Goal: Communication & Community: Answer question/provide support

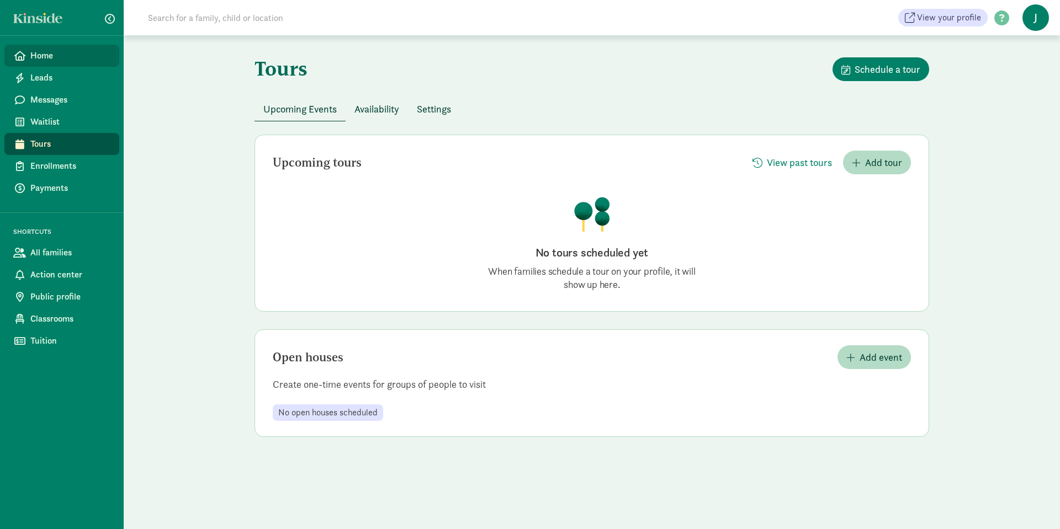
click at [47, 60] on span "Home" at bounding box center [70, 55] width 80 height 13
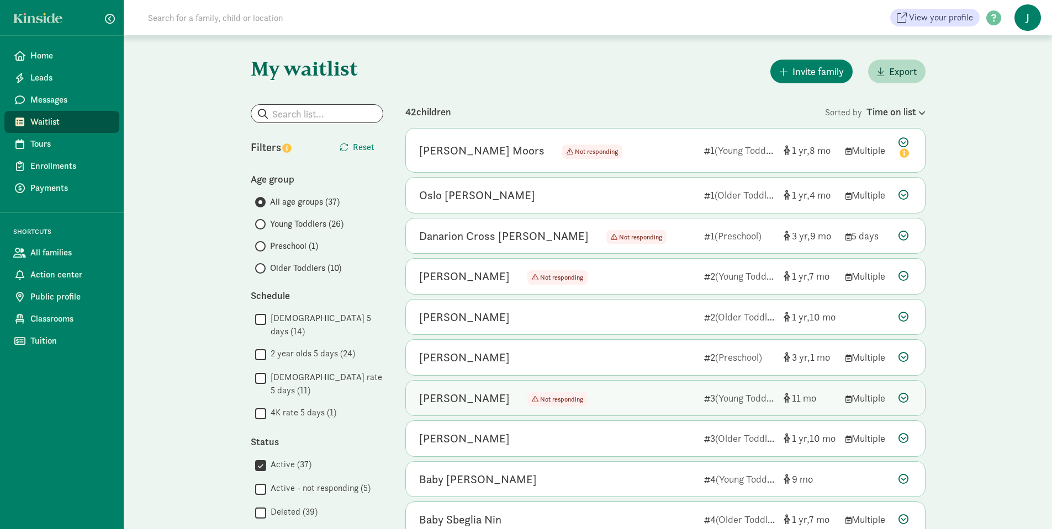
click at [443, 401] on div "[PERSON_NAME]" at bounding box center [464, 399] width 91 height 18
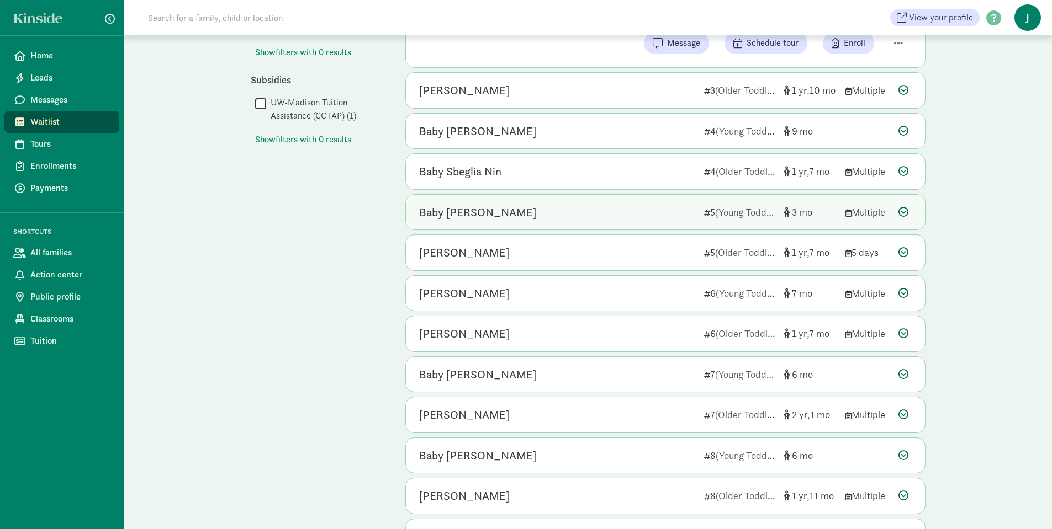
scroll to position [584, 0]
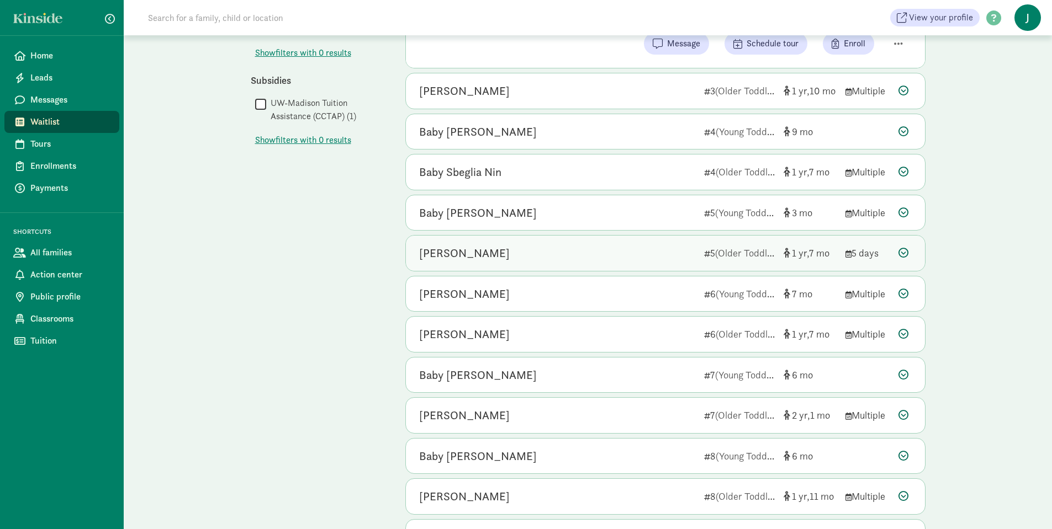
click at [602, 257] on div "[PERSON_NAME]" at bounding box center [557, 254] width 276 height 18
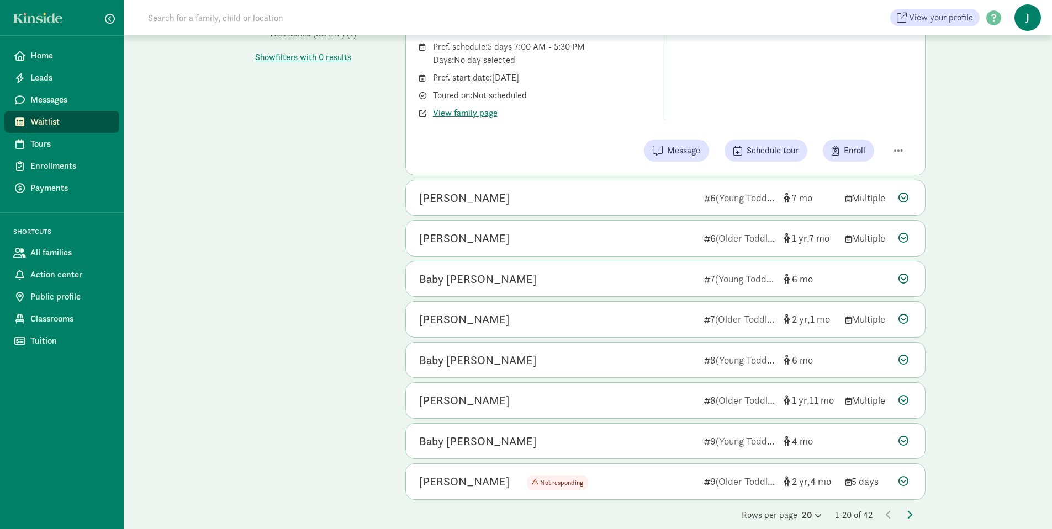
scroll to position [681, 0]
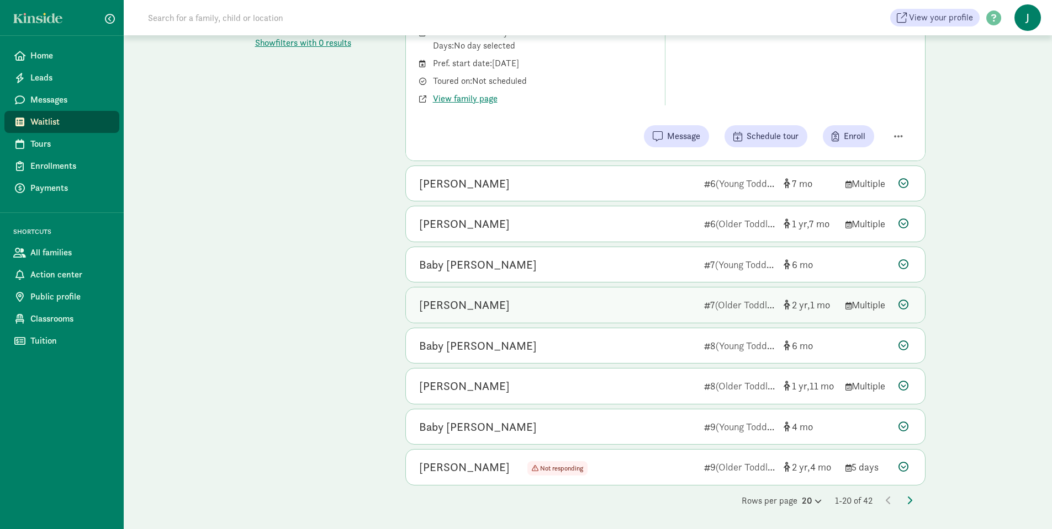
click at [522, 310] on div "Hanzo O" at bounding box center [557, 305] width 276 height 18
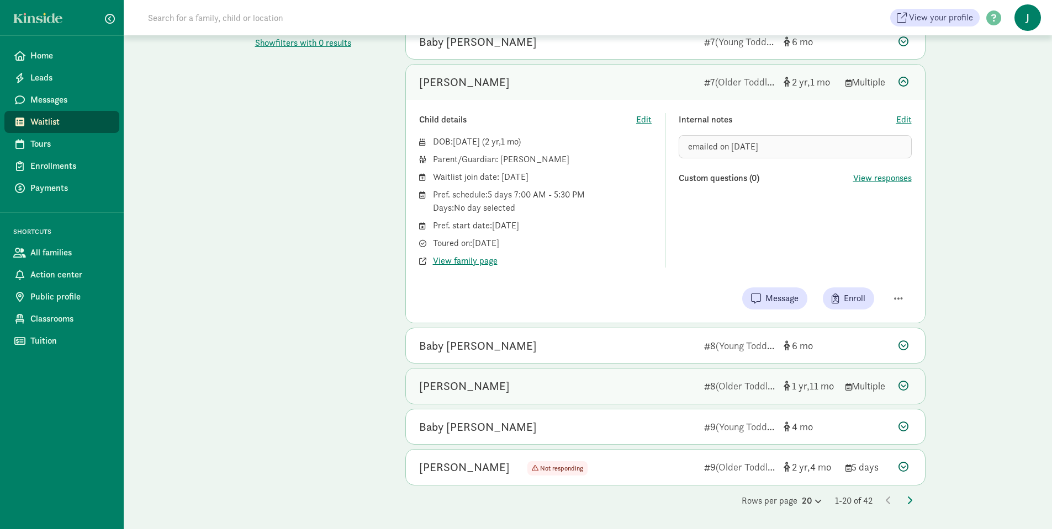
click at [555, 382] on div "Leonid Novikov" at bounding box center [557, 387] width 276 height 18
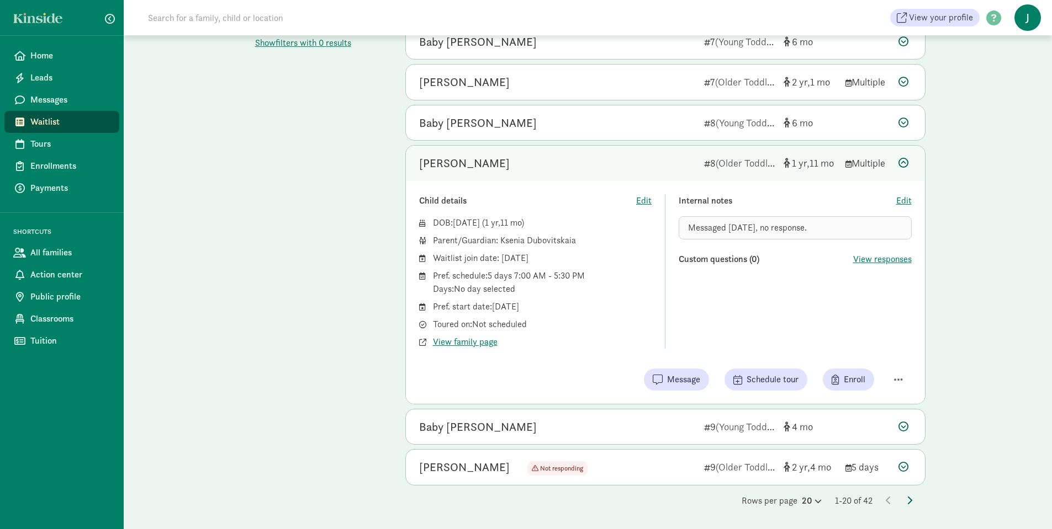
click at [910, 500] on icon at bounding box center [910, 500] width 6 height 9
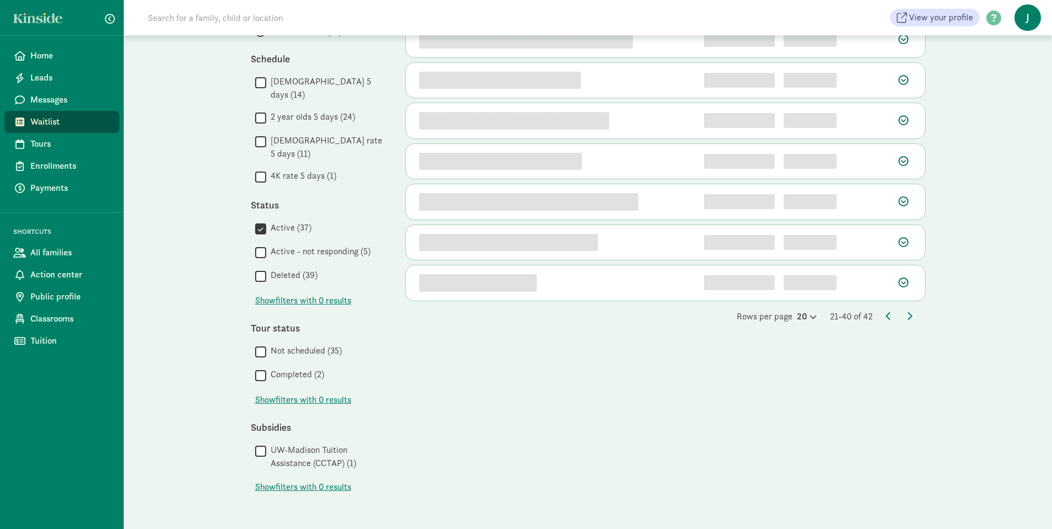
scroll to position [0, 0]
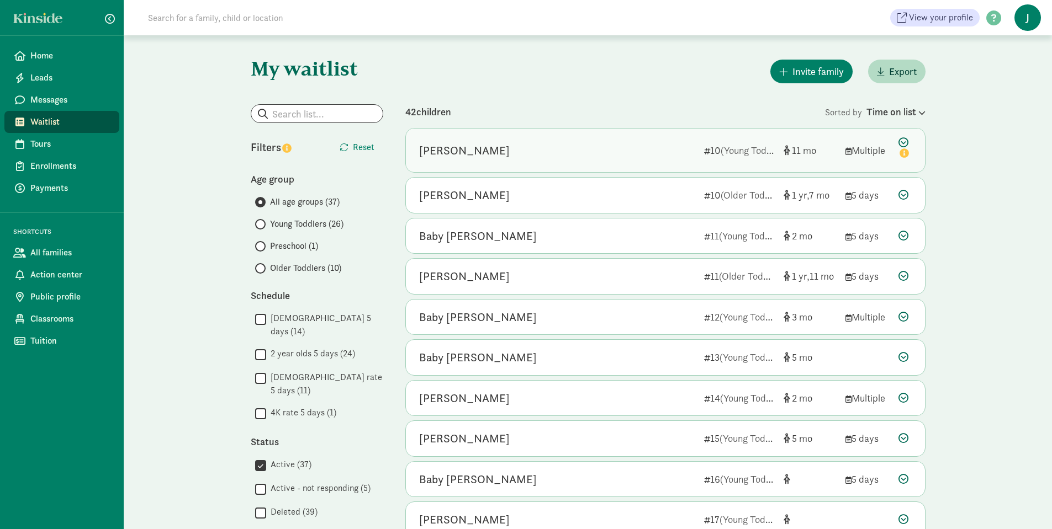
click at [611, 161] on div "Gyda Adams 10 (Young Toddlers) 11 Multiple" at bounding box center [665, 151] width 519 height 44
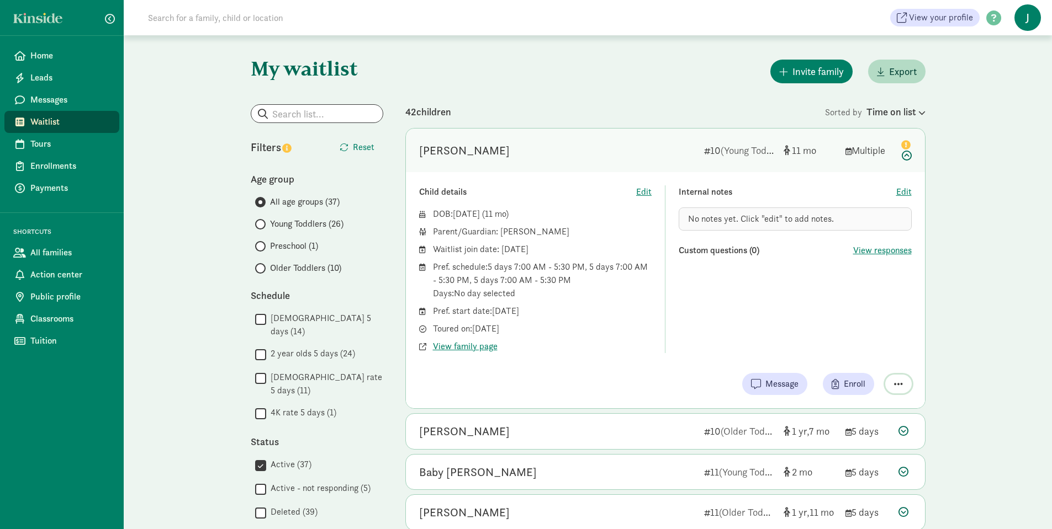
click at [899, 382] on span "button" at bounding box center [898, 384] width 9 height 10
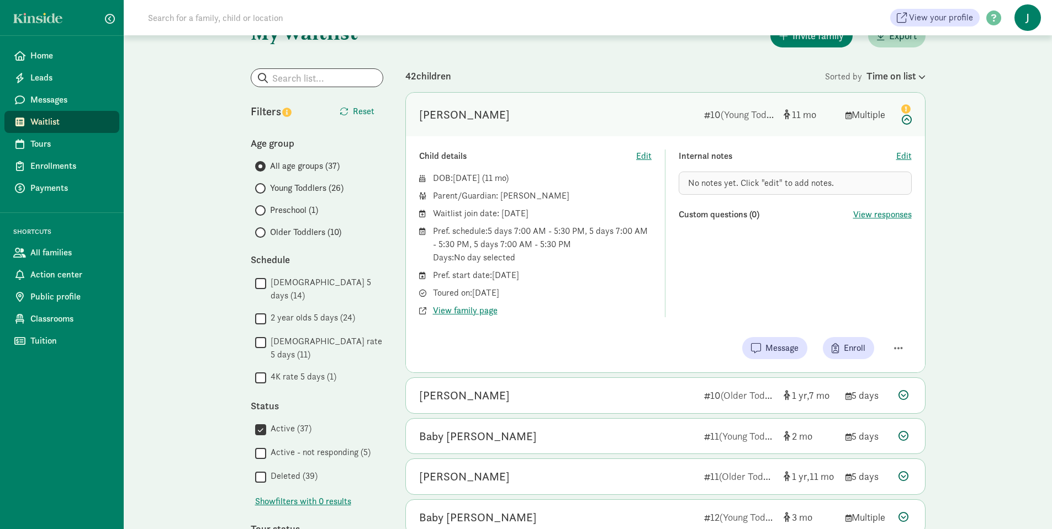
scroll to position [55, 0]
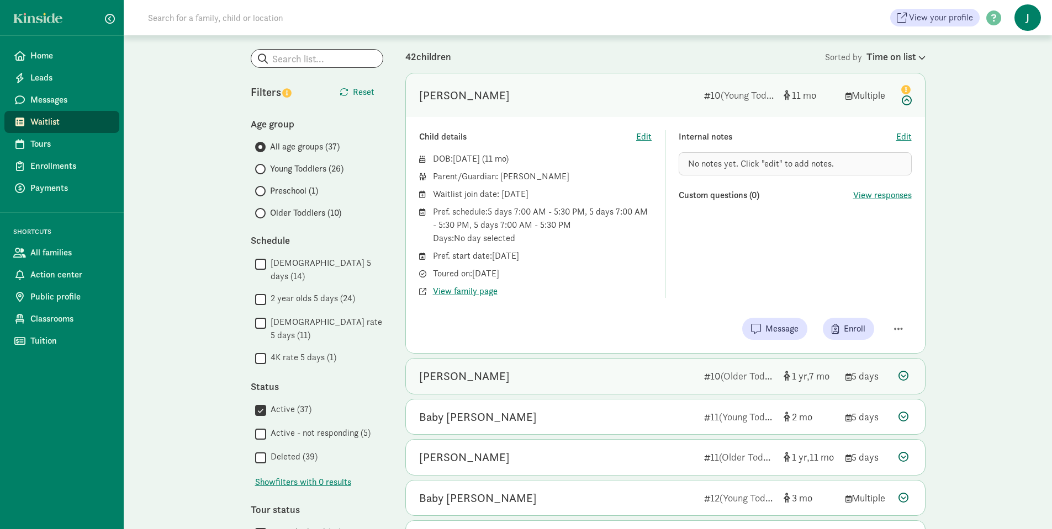
click at [608, 376] on div "Willa Baker-Schultz" at bounding box center [557, 377] width 276 height 18
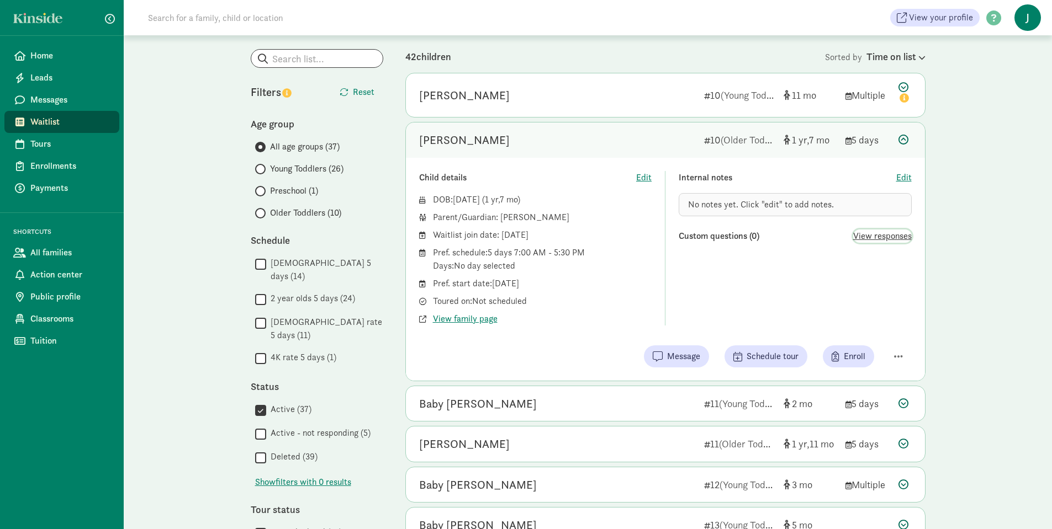
click at [885, 236] on span "View responses" at bounding box center [882, 236] width 59 height 13
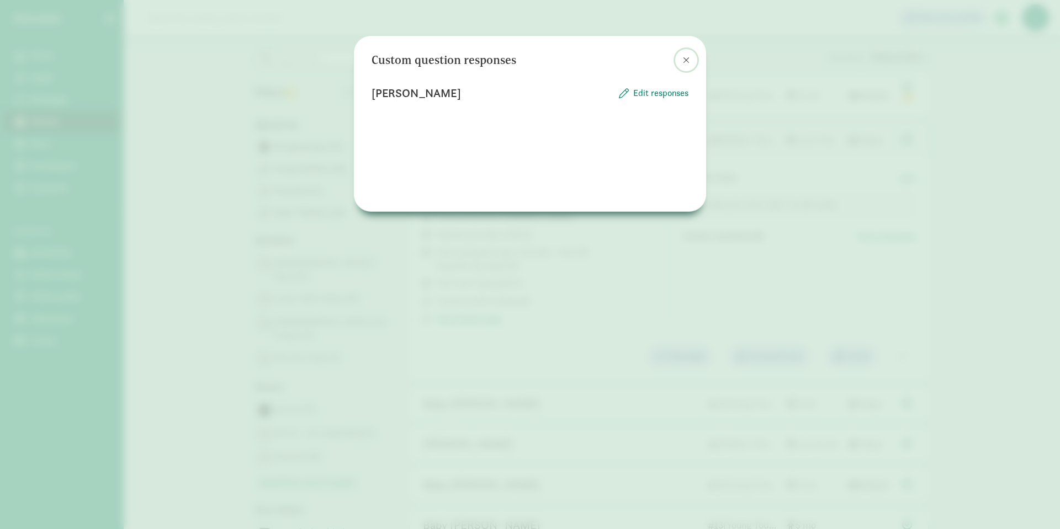
click at [687, 59] on span at bounding box center [686, 60] width 7 height 9
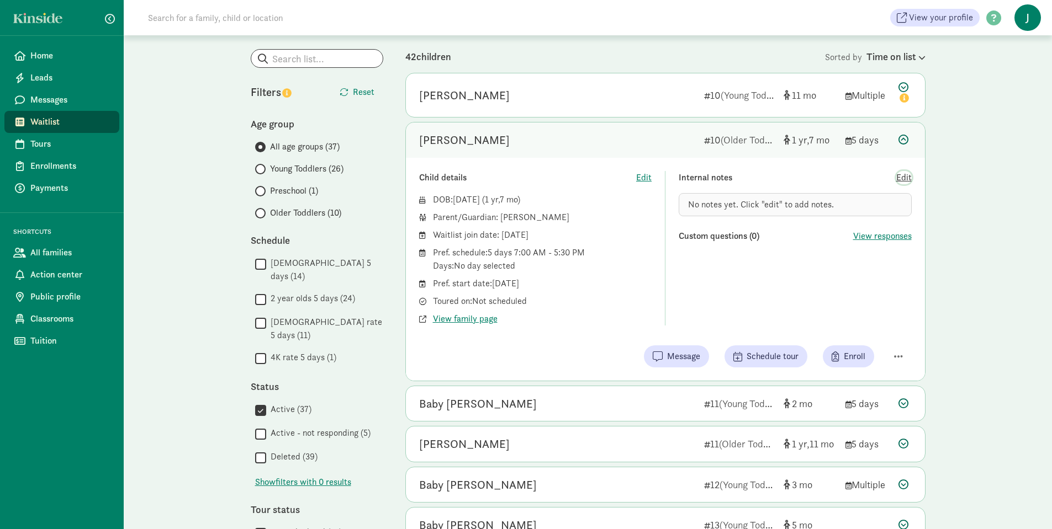
click at [908, 179] on span "Edit" at bounding box center [903, 177] width 15 height 13
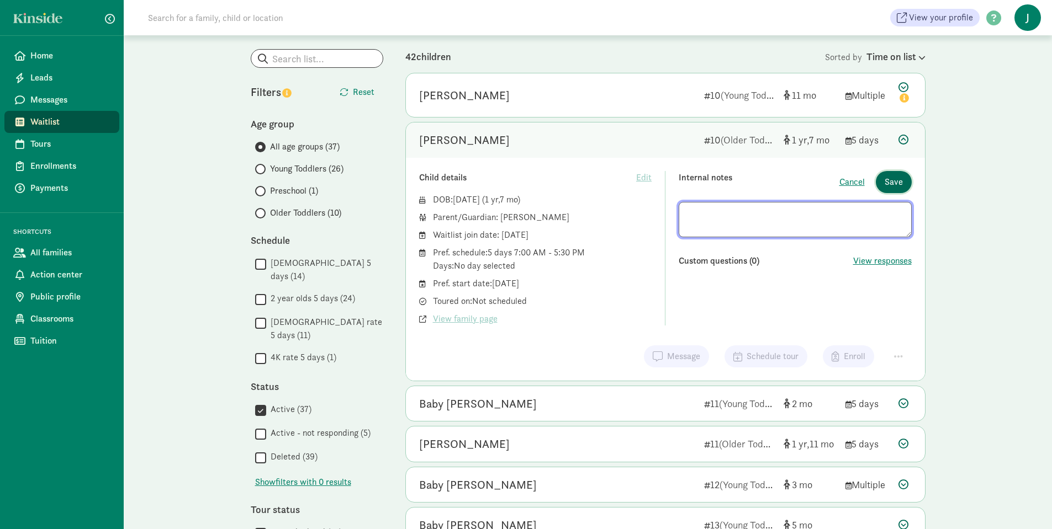
click at [908, 179] on button "Save" at bounding box center [894, 182] width 36 height 22
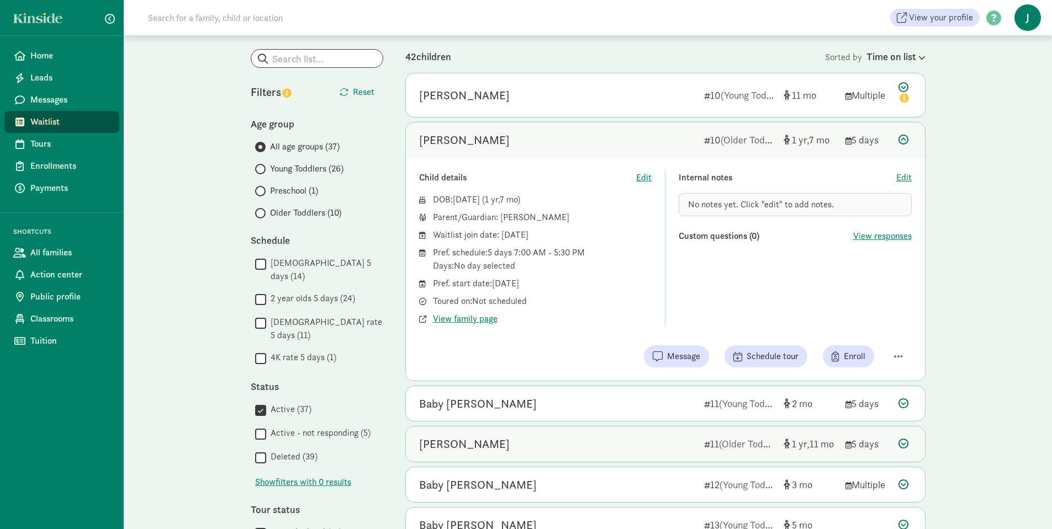
click at [632, 444] on div "Theodore Joncich" at bounding box center [557, 445] width 276 height 18
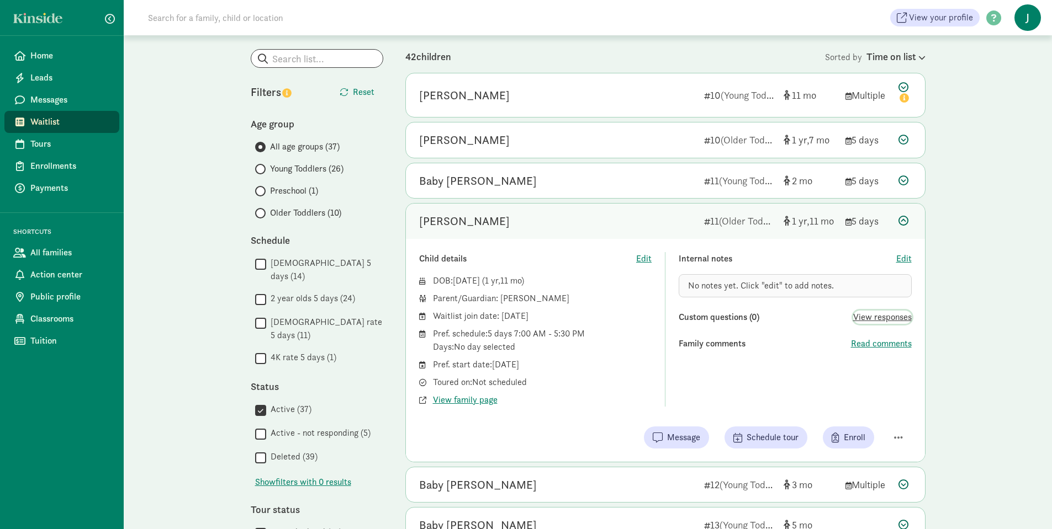
click at [905, 319] on span "View responses" at bounding box center [882, 317] width 59 height 13
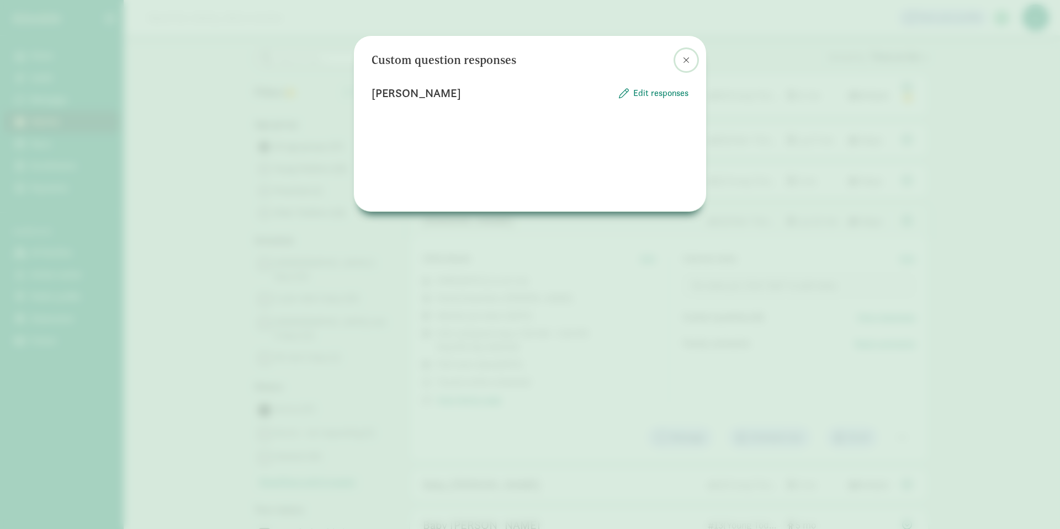
click at [680, 59] on button at bounding box center [686, 60] width 22 height 22
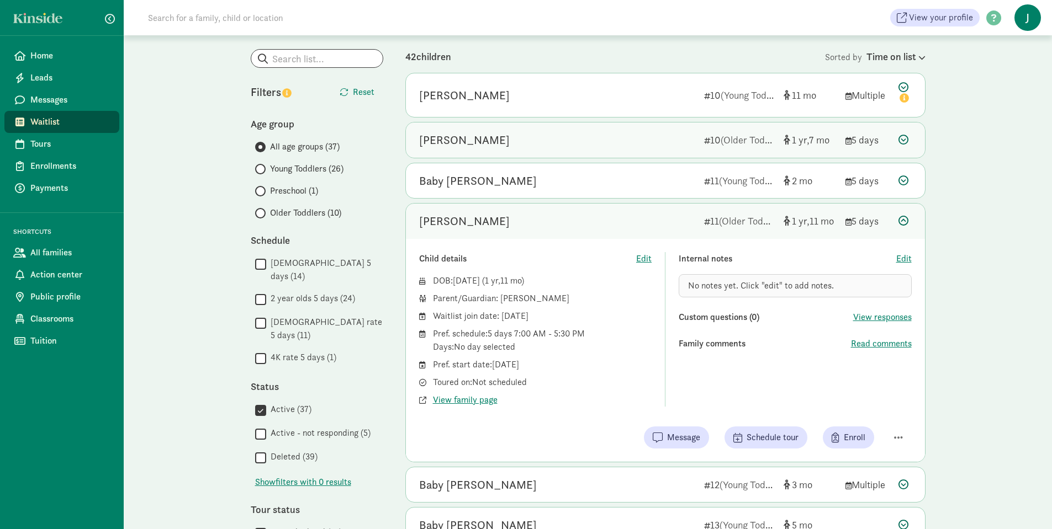
click at [658, 140] on div "Willa Baker-Schultz" at bounding box center [557, 140] width 276 height 18
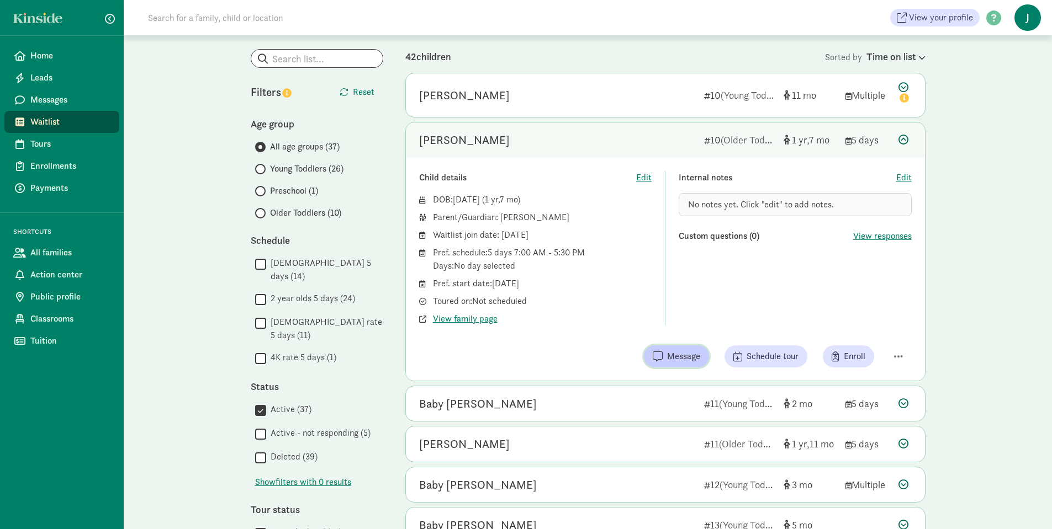
click at [684, 358] on span "Message" at bounding box center [683, 356] width 33 height 13
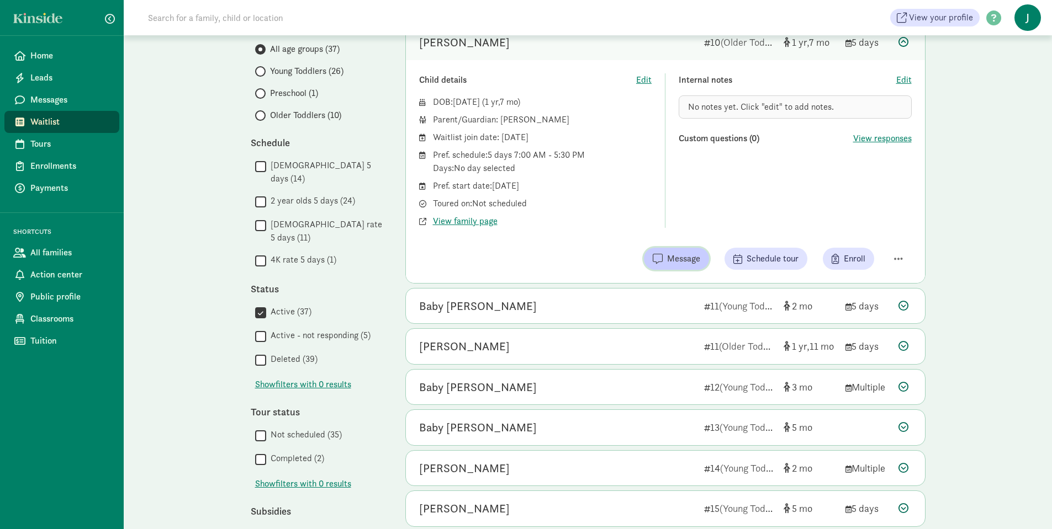
scroll to position [166, 0]
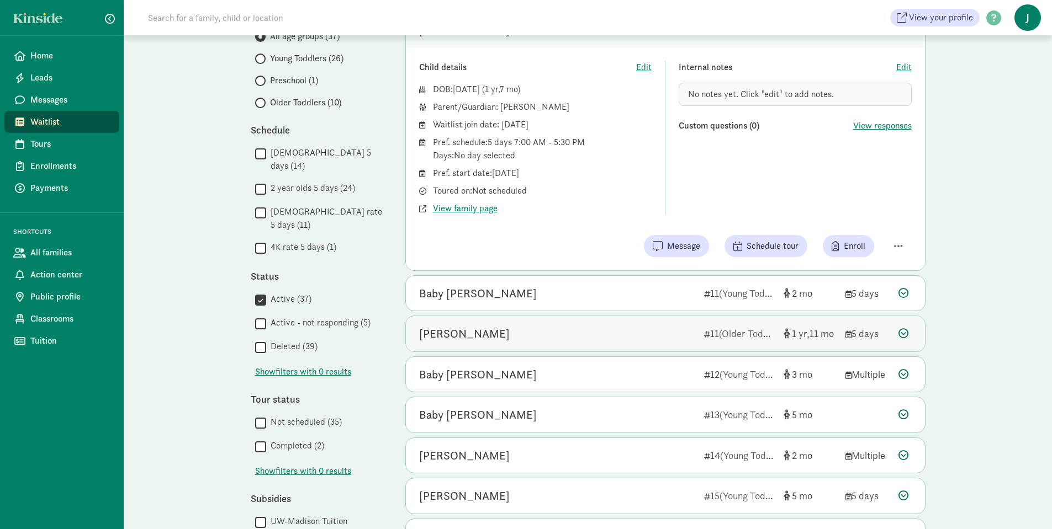
click at [646, 326] on div "Theodore Joncich" at bounding box center [557, 334] width 276 height 18
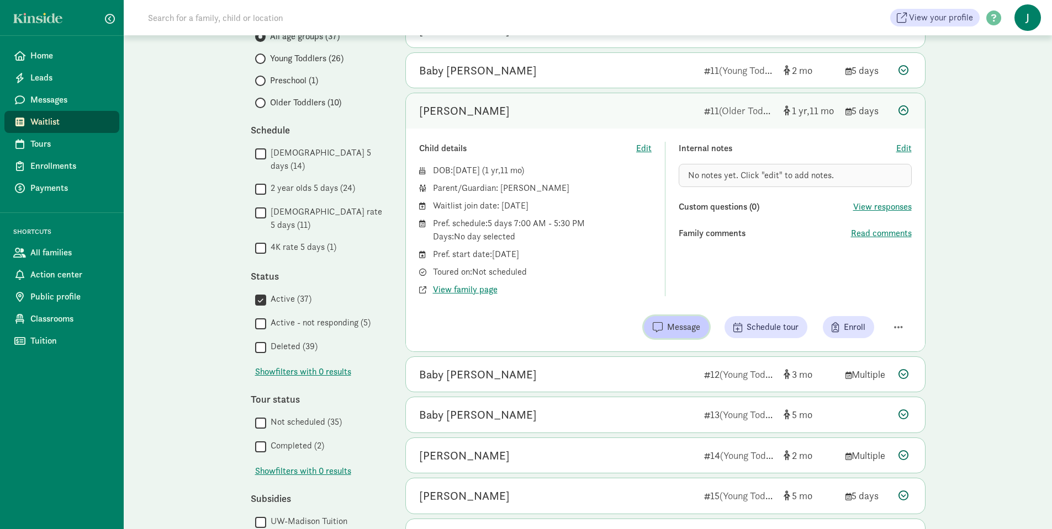
click at [686, 328] on span "Message" at bounding box center [683, 327] width 33 height 13
click at [749, 169] on span "No notes yet. Click "edit" to add notes." at bounding box center [761, 175] width 146 height 12
click at [902, 144] on span "Edit" at bounding box center [903, 148] width 15 height 13
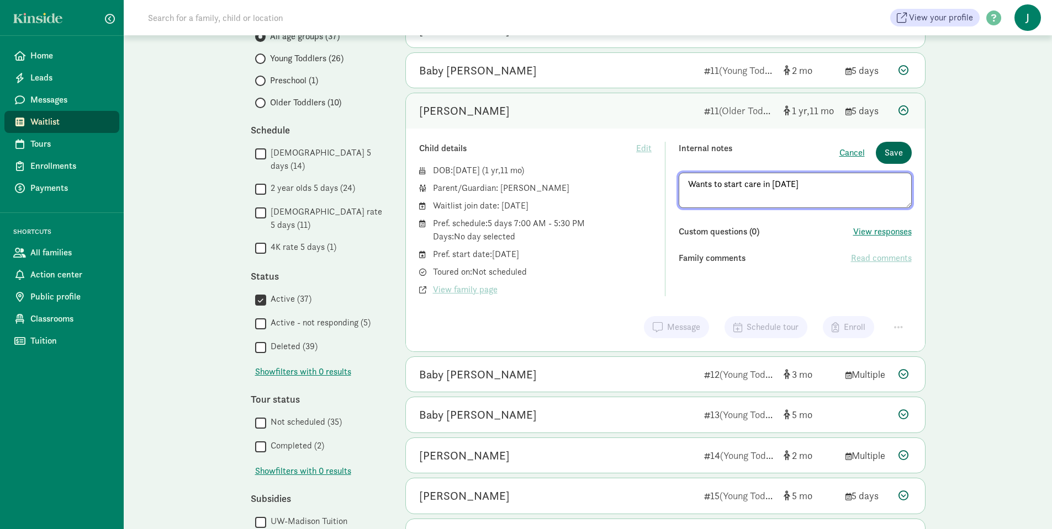
type textarea "Wants to start care in 2026"
click at [890, 152] on span "Save" at bounding box center [893, 152] width 18 height 13
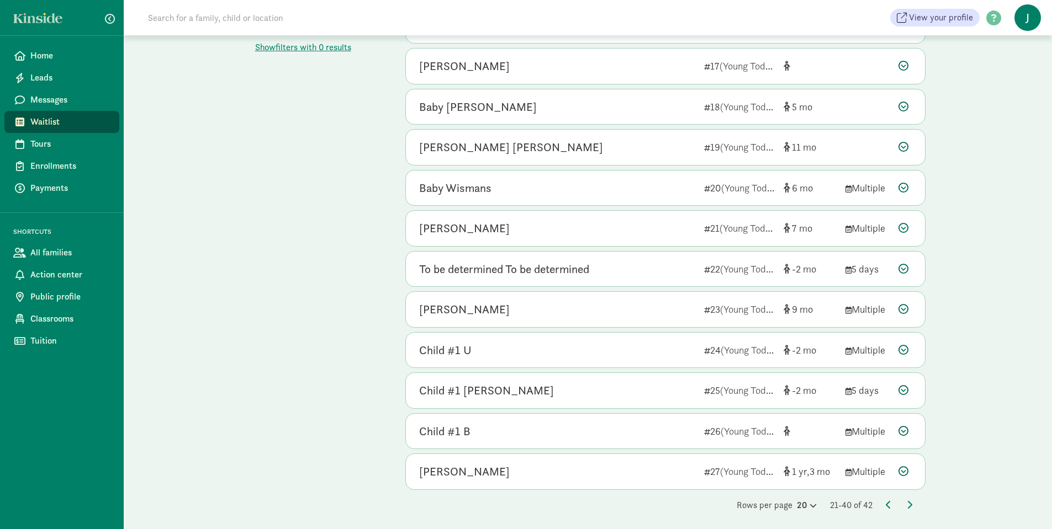
scroll to position [681, 0]
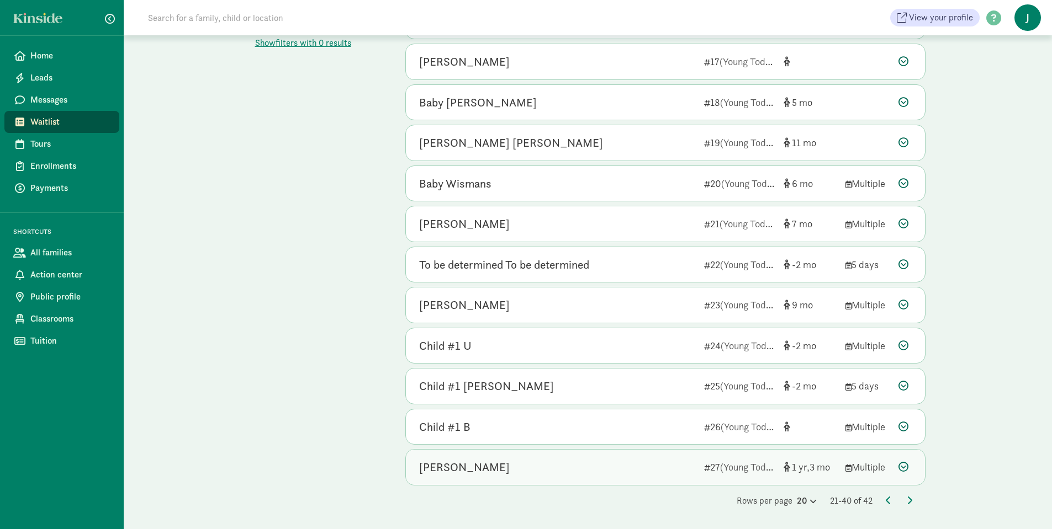
click at [578, 470] on div "Emma Barton" at bounding box center [557, 468] width 276 height 18
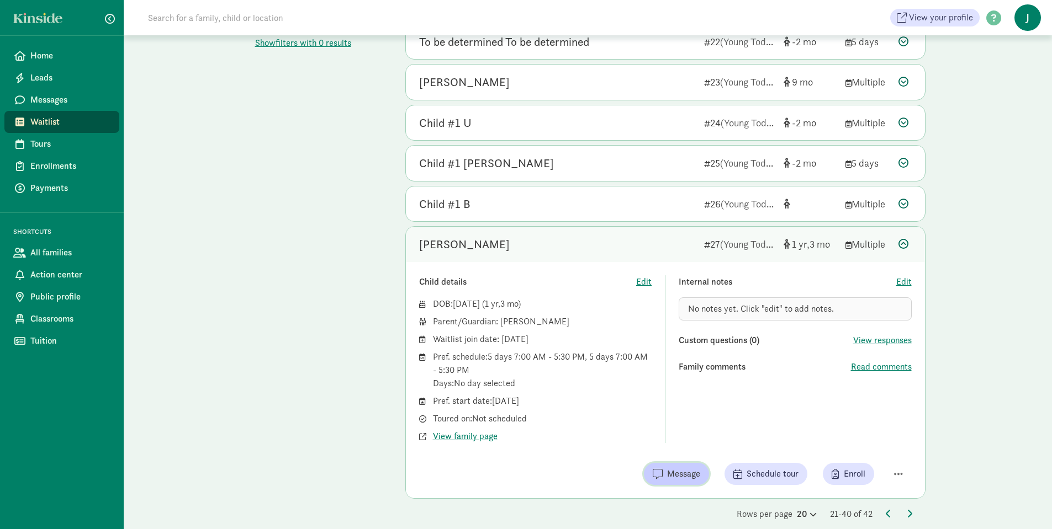
click at [681, 479] on span "Message" at bounding box center [683, 474] width 33 height 13
click at [907, 283] on span "Edit" at bounding box center [903, 281] width 15 height 13
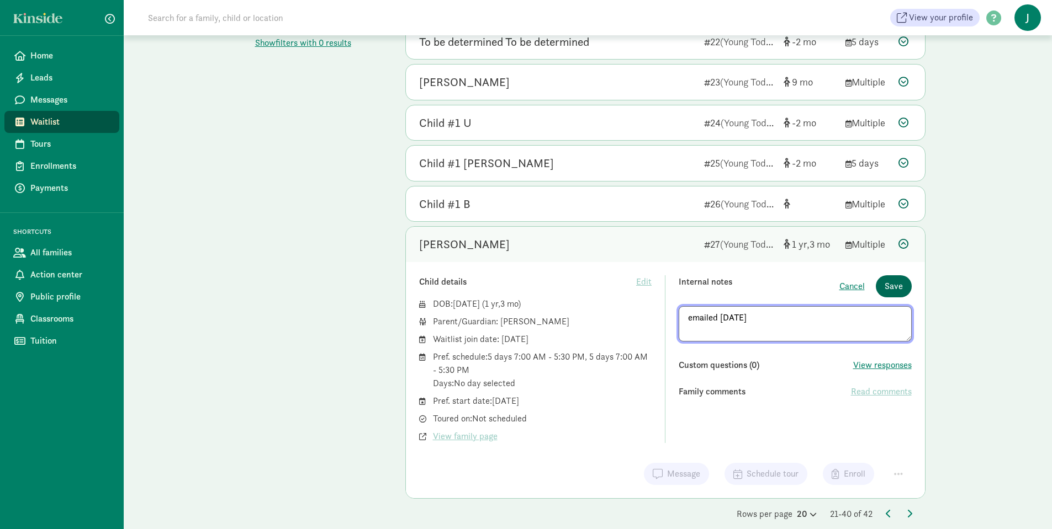
type textarea "emailed 8/11/25"
click at [903, 287] on button "Save" at bounding box center [894, 286] width 36 height 22
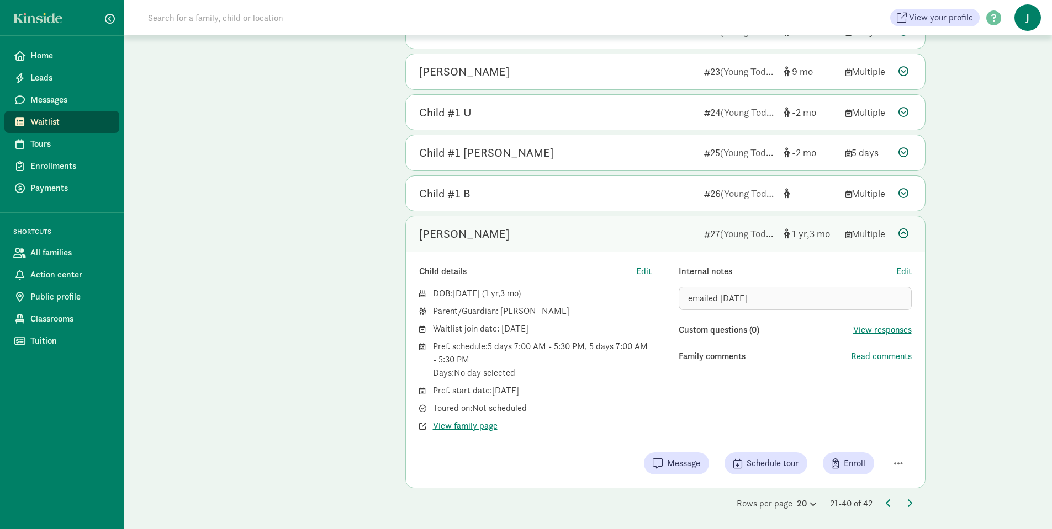
scroll to position [695, 0]
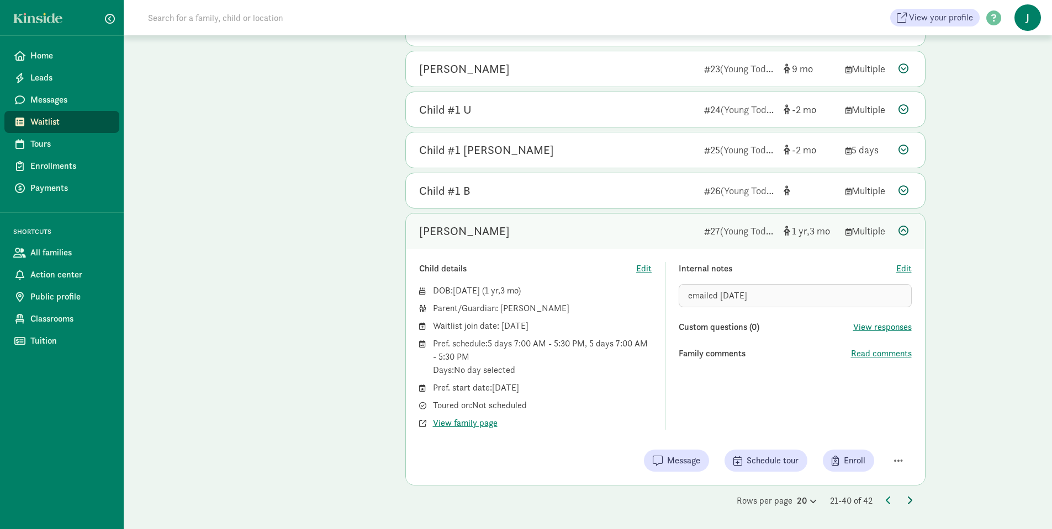
click at [910, 502] on icon at bounding box center [910, 500] width 6 height 9
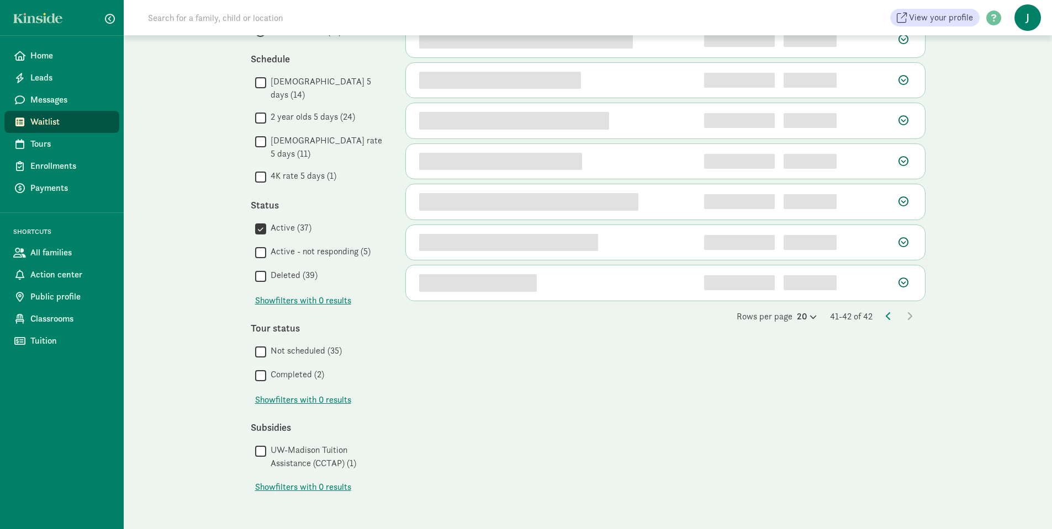
scroll to position [0, 0]
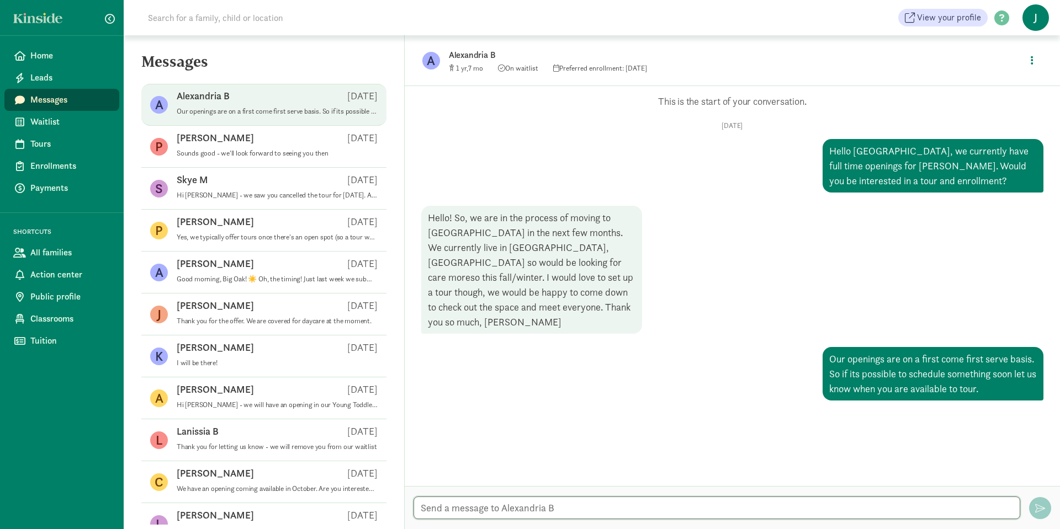
click at [462, 506] on textarea at bounding box center [717, 508] width 607 height 23
type textarea "[GEOGRAPHIC_DATA], would you like to set up a tour with us for potential future…"
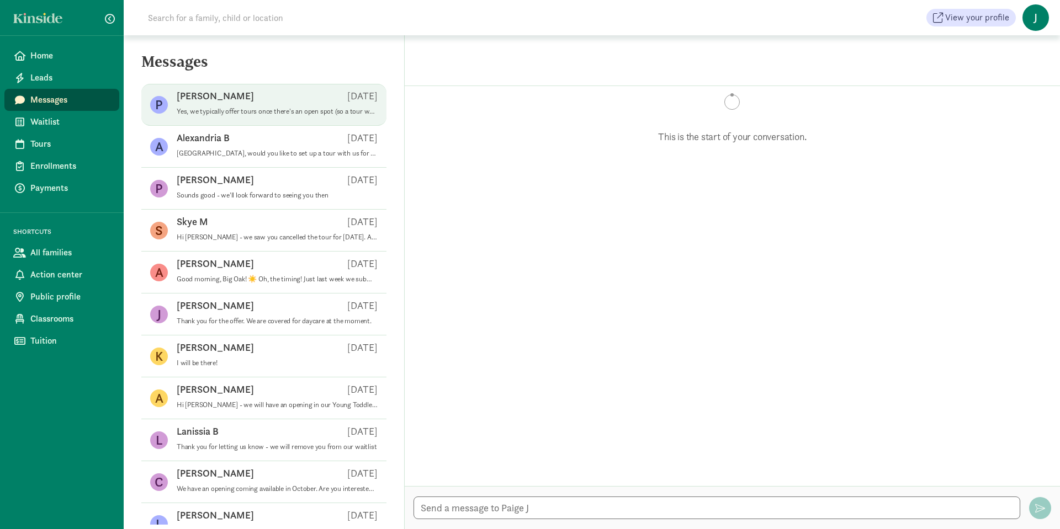
scroll to position [2, 0]
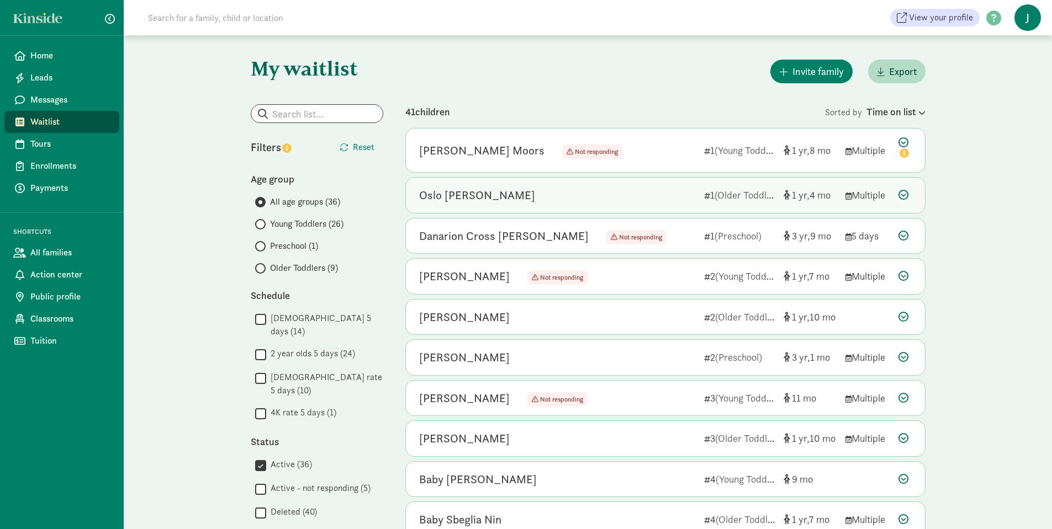
click at [605, 203] on div "Oslo Tupper-Grove" at bounding box center [557, 196] width 276 height 18
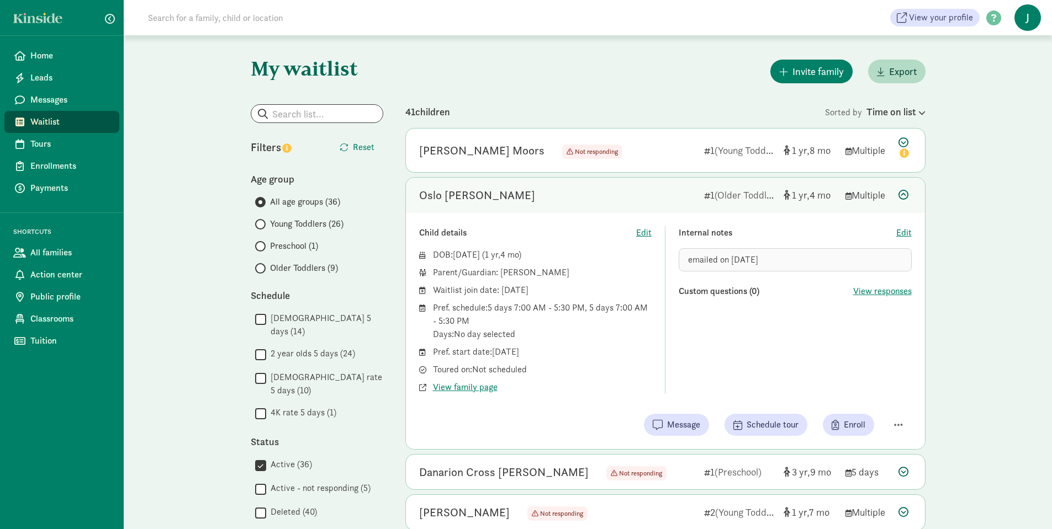
click at [881, 254] on div "emailed on 8/7/25" at bounding box center [794, 259] width 233 height 23
click at [677, 420] on span "Message" at bounding box center [683, 424] width 33 height 13
click at [897, 424] on span "button" at bounding box center [898, 425] width 9 height 10
click at [853, 399] on div "Remove from list" at bounding box center [860, 396] width 86 height 13
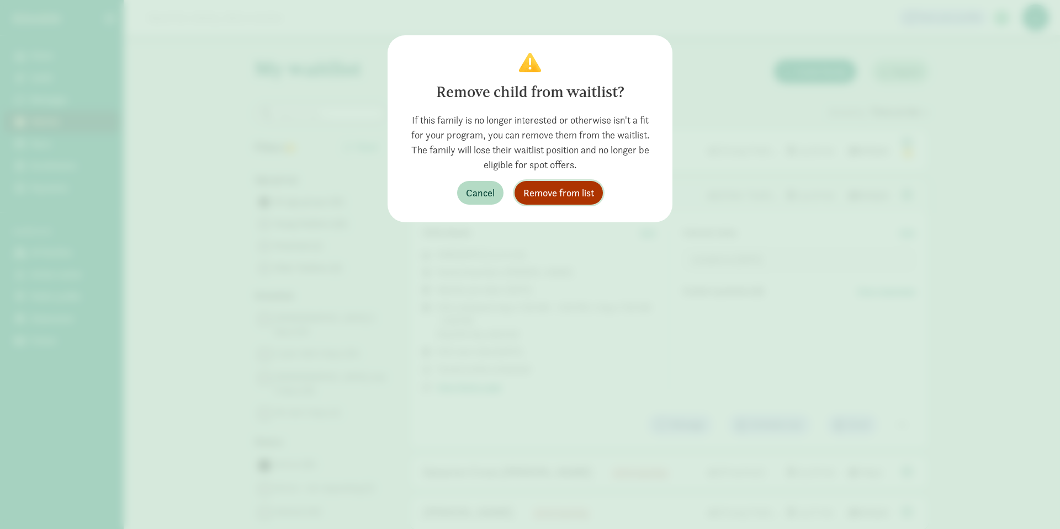
click at [559, 195] on span "Remove from list" at bounding box center [558, 192] width 71 height 15
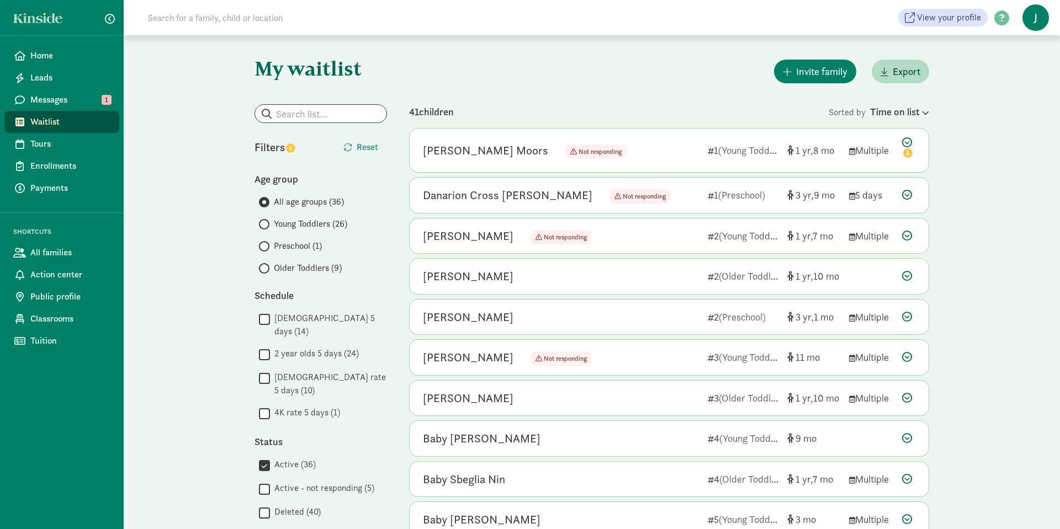
click at [976, 204] on div "My waitlist Invite family Export Show filters Filters Reset Age group All age g…" at bounding box center [592, 491] width 936 height 912
click at [163, 150] on div "My waitlist Invite family Export Show filters Filters Reset Age group All age g…" at bounding box center [592, 491] width 936 height 912
click at [475, 358] on div "Otto Huber" at bounding box center [468, 358] width 91 height 18
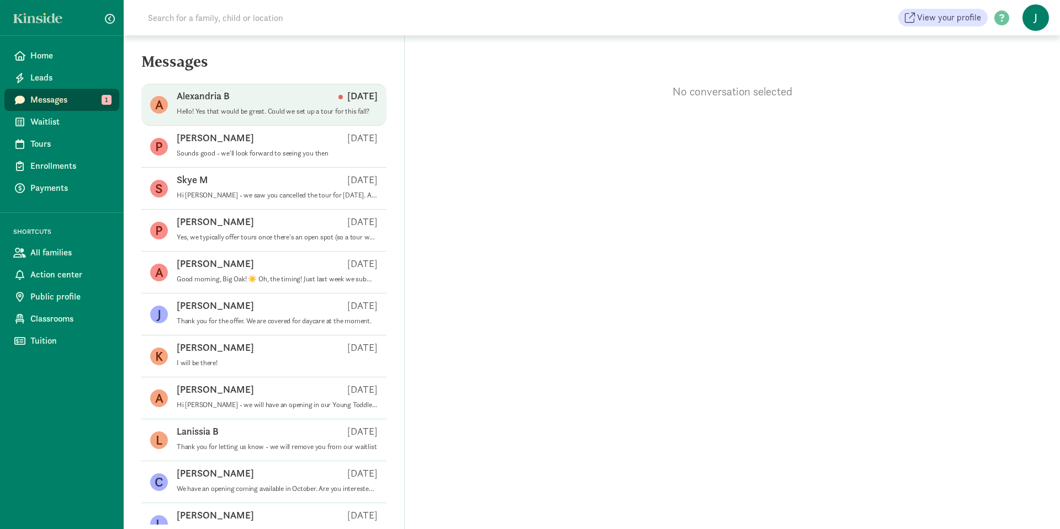
click at [261, 120] on span "Alexandria B [DATE] Hello! Yes that would be great. Could we set up a tour for …" at bounding box center [277, 104] width 201 height 31
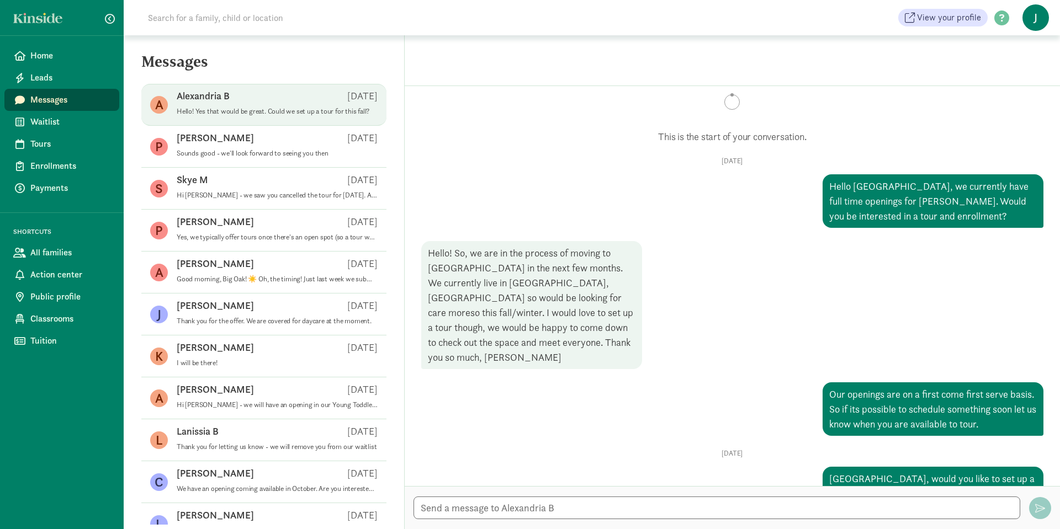
scroll to position [34, 0]
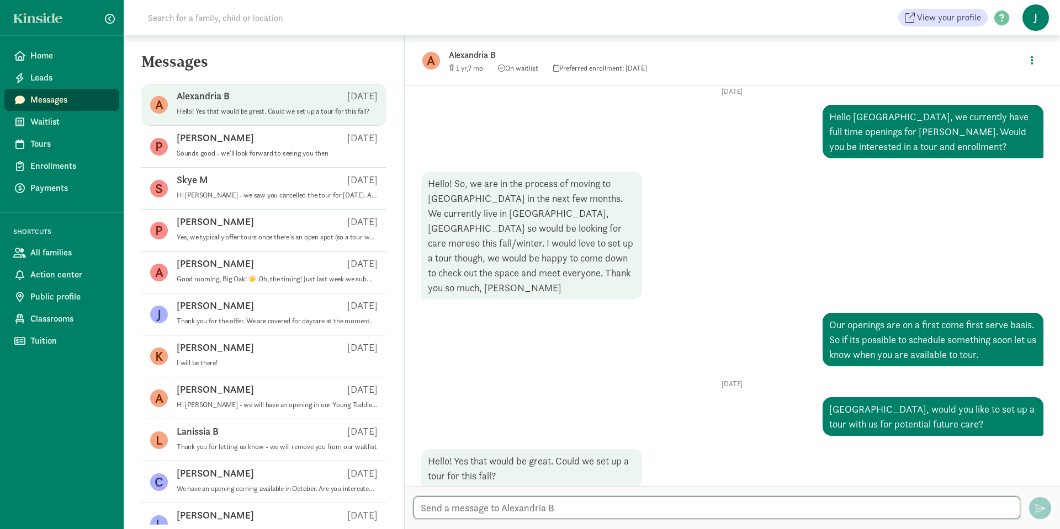
click at [452, 513] on textarea at bounding box center [717, 508] width 607 height 23
click at [468, 515] on textarea at bounding box center [717, 508] width 607 height 23
type textarea "Yes, can you give us a couple of days and times that would work best for you?"
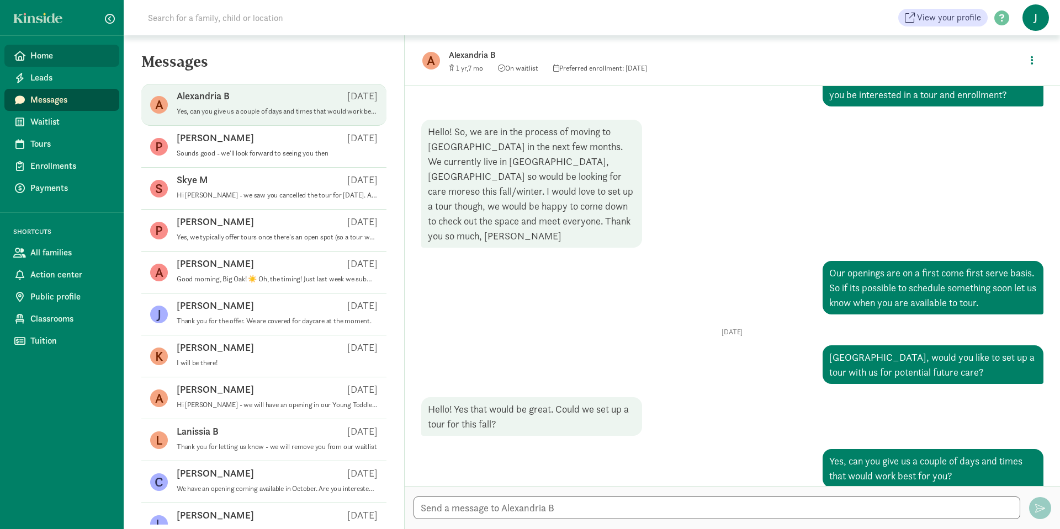
click at [56, 58] on span "Home" at bounding box center [70, 55] width 80 height 13
